Goal: Task Accomplishment & Management: Use online tool/utility

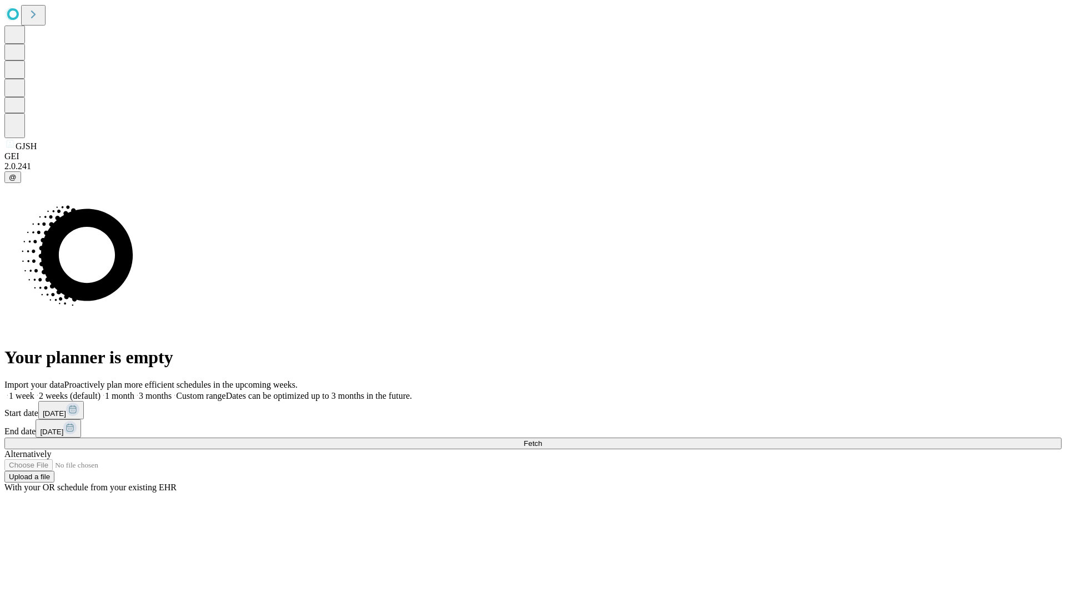
click at [542, 440] on span "Fetch" at bounding box center [532, 444] width 18 height 8
